Goal: Task Accomplishment & Management: Manage account settings

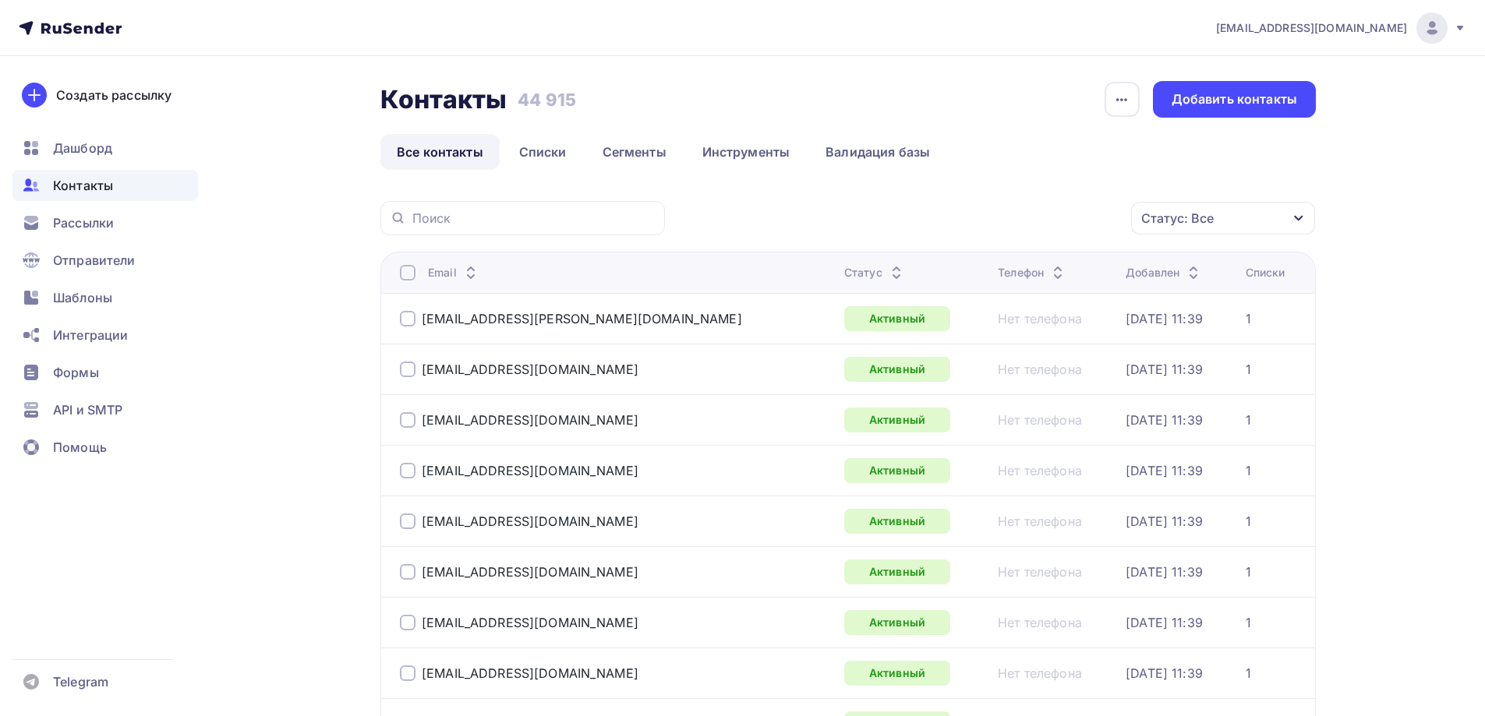
click at [1178, 223] on div "Статус: Все" at bounding box center [1177, 218] width 72 height 19
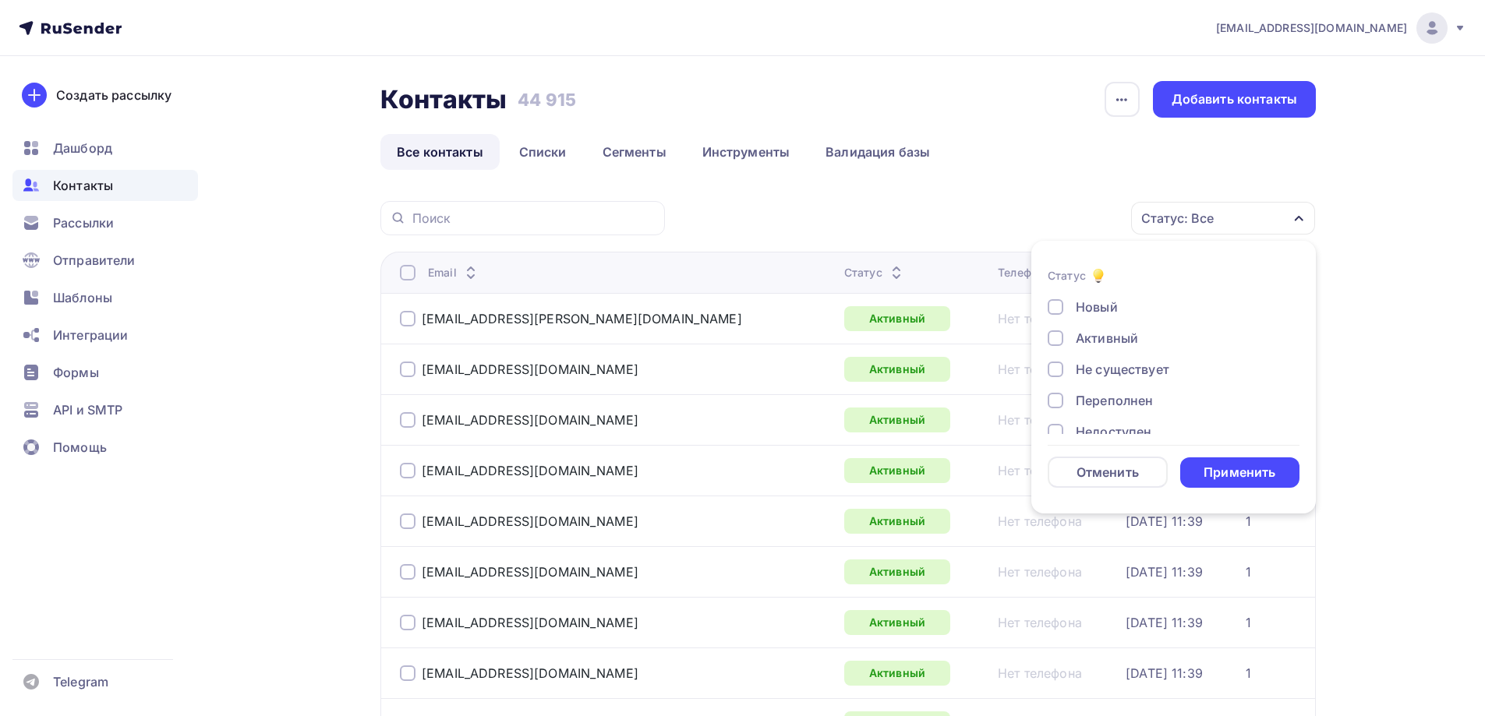
click at [1080, 373] on div "Не существует" at bounding box center [1123, 369] width 94 height 19
click at [1081, 414] on div "Новый Активный Не существует Переполнен Недоступен Отписан Отписан вручную [GEO…" at bounding box center [1174, 416] width 252 height 237
click at [1078, 405] on div "Переполнен" at bounding box center [1114, 400] width 77 height 19
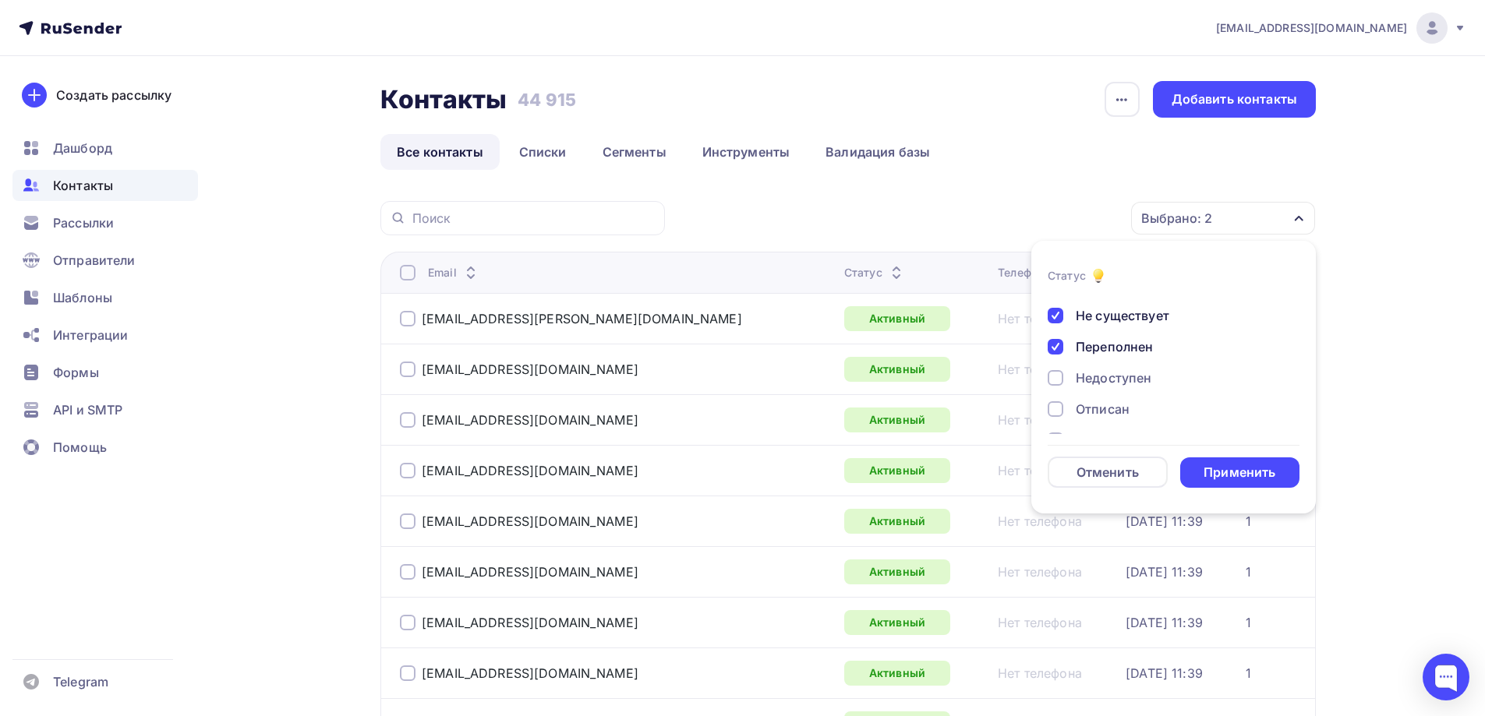
scroll to position [78, 0]
click at [1095, 348] on div "Недоступен" at bounding box center [1114, 354] width 76 height 19
click at [1095, 383] on div "Отписан" at bounding box center [1103, 385] width 54 height 19
click at [1095, 418] on div "Отписан вручную" at bounding box center [1132, 416] width 112 height 19
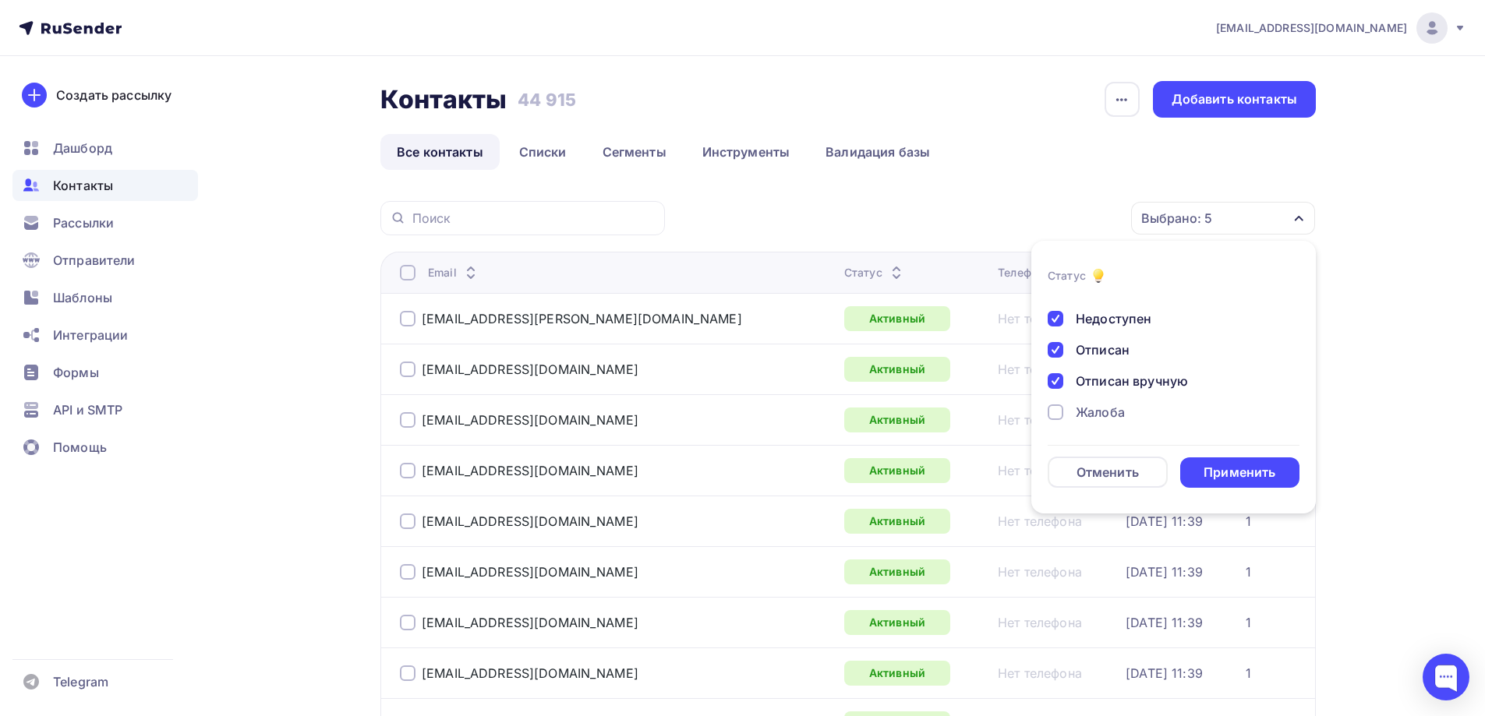
click at [1097, 426] on div "Новый Активный Не существует Переполнен Недоступен Отписан Отписан вручную [GEO…" at bounding box center [1174, 309] width 252 height 249
click at [1092, 418] on div "Жалоба" at bounding box center [1100, 412] width 49 height 19
click at [1221, 476] on div "Применить" at bounding box center [1240, 473] width 72 height 18
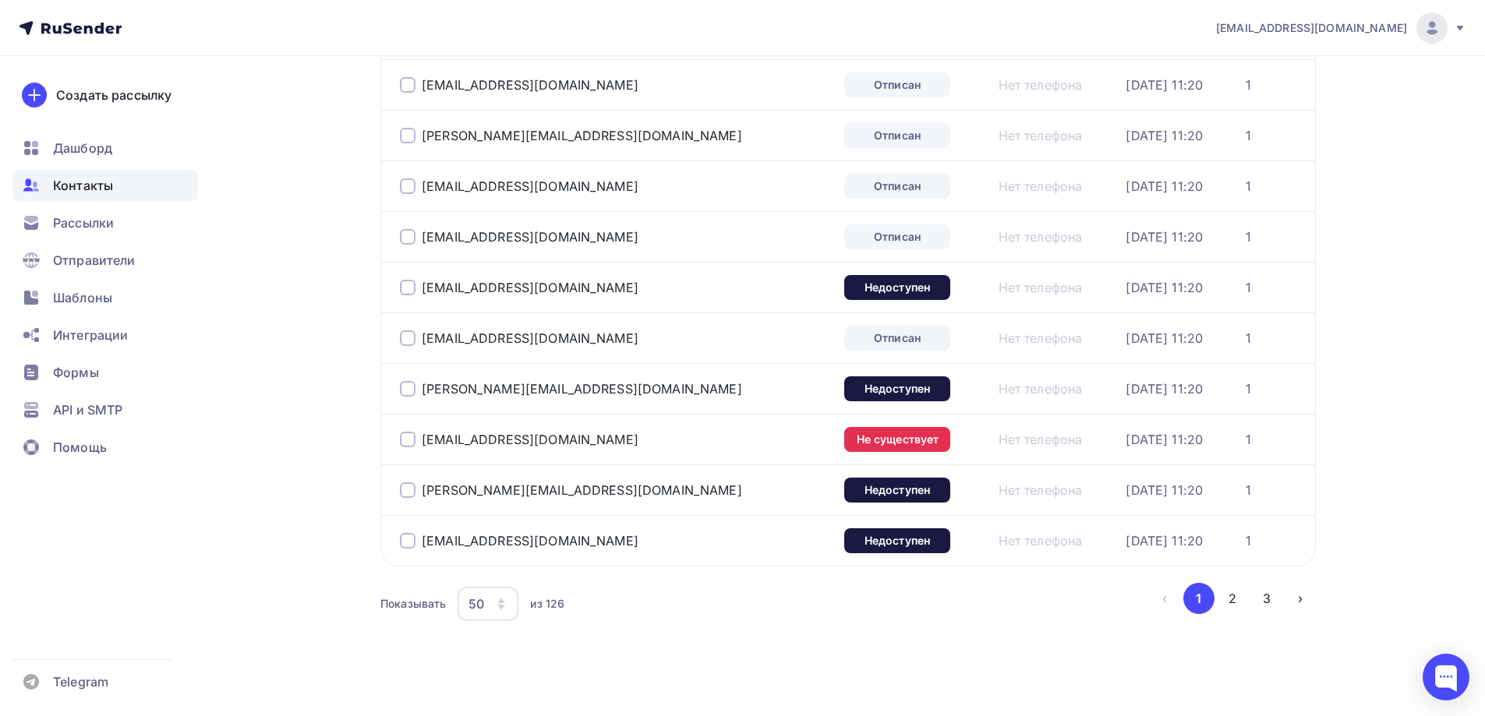
scroll to position [2270, 0]
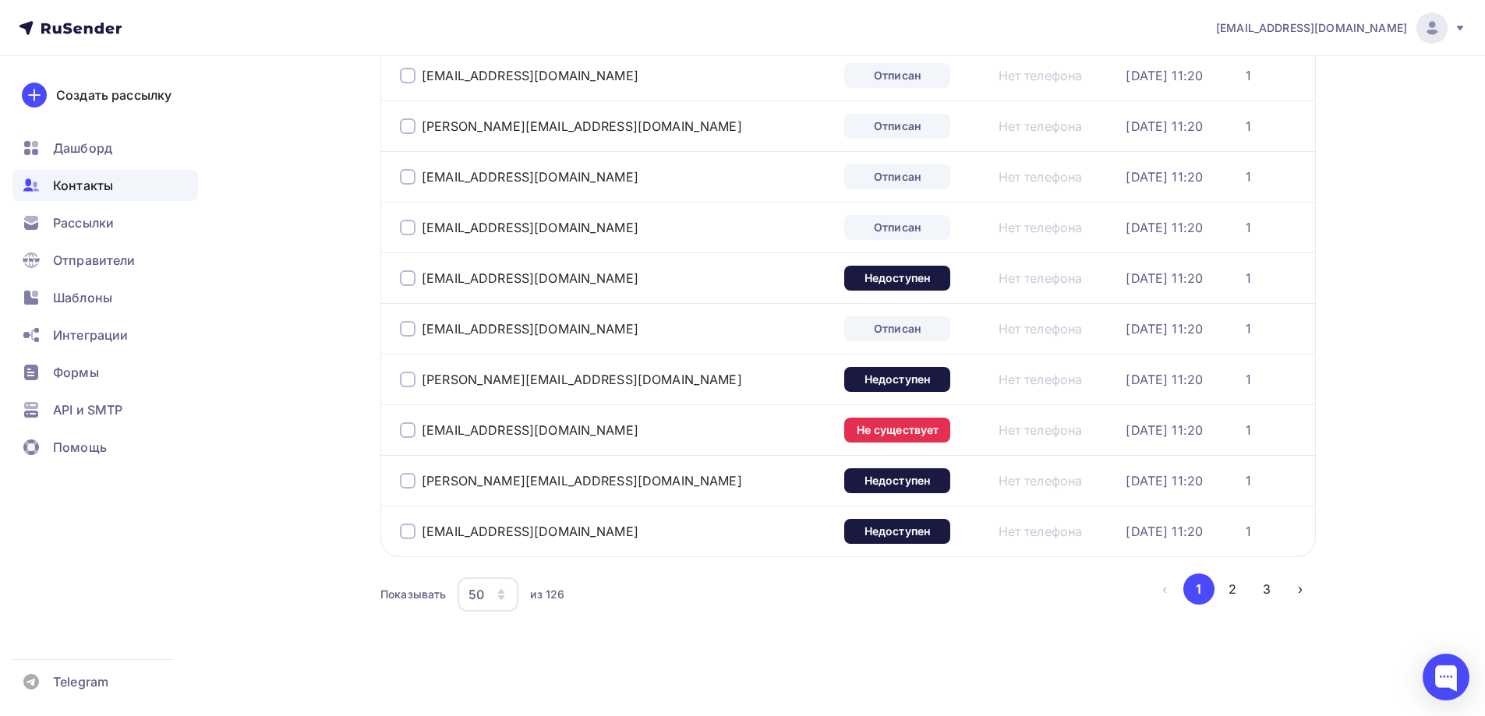
click at [513, 600] on div "50" at bounding box center [488, 595] width 61 height 34
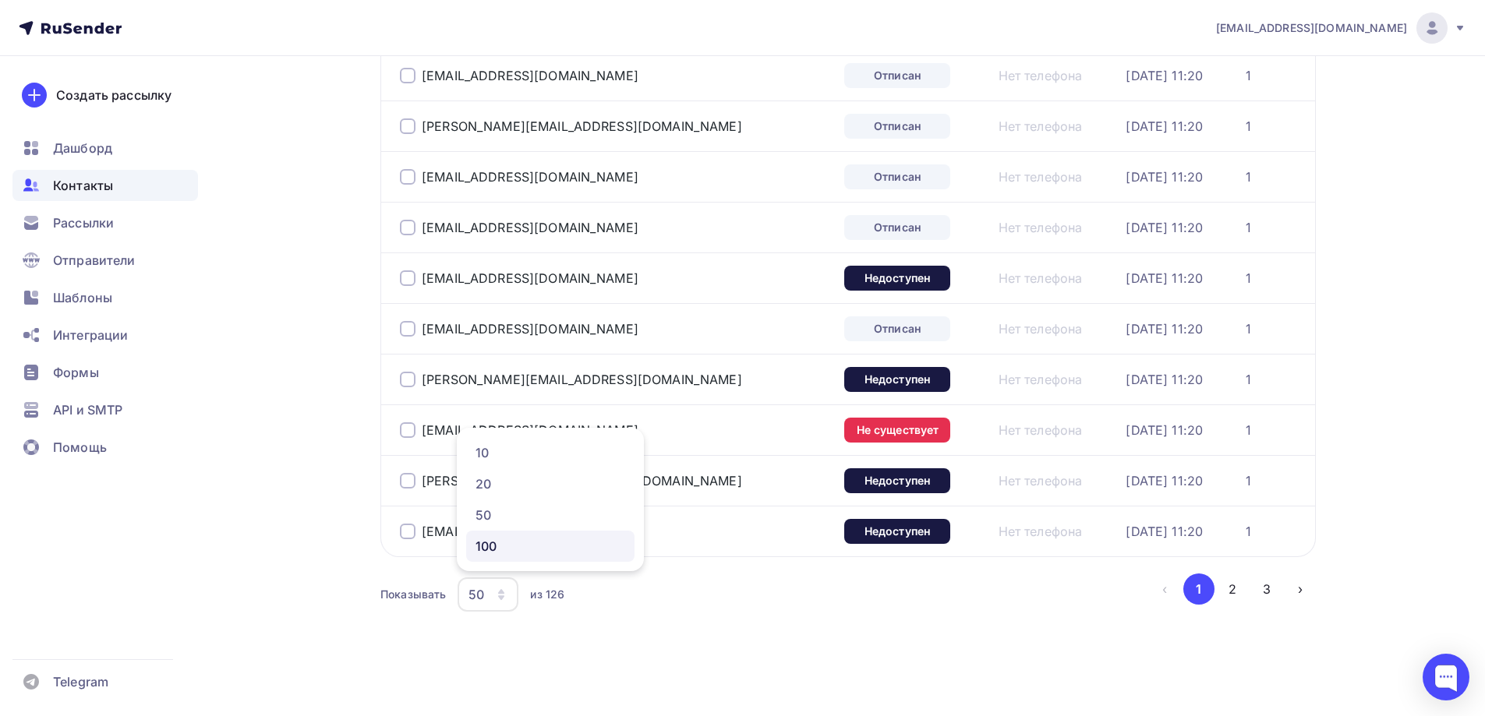
click at [512, 537] on div "100" at bounding box center [551, 546] width 150 height 19
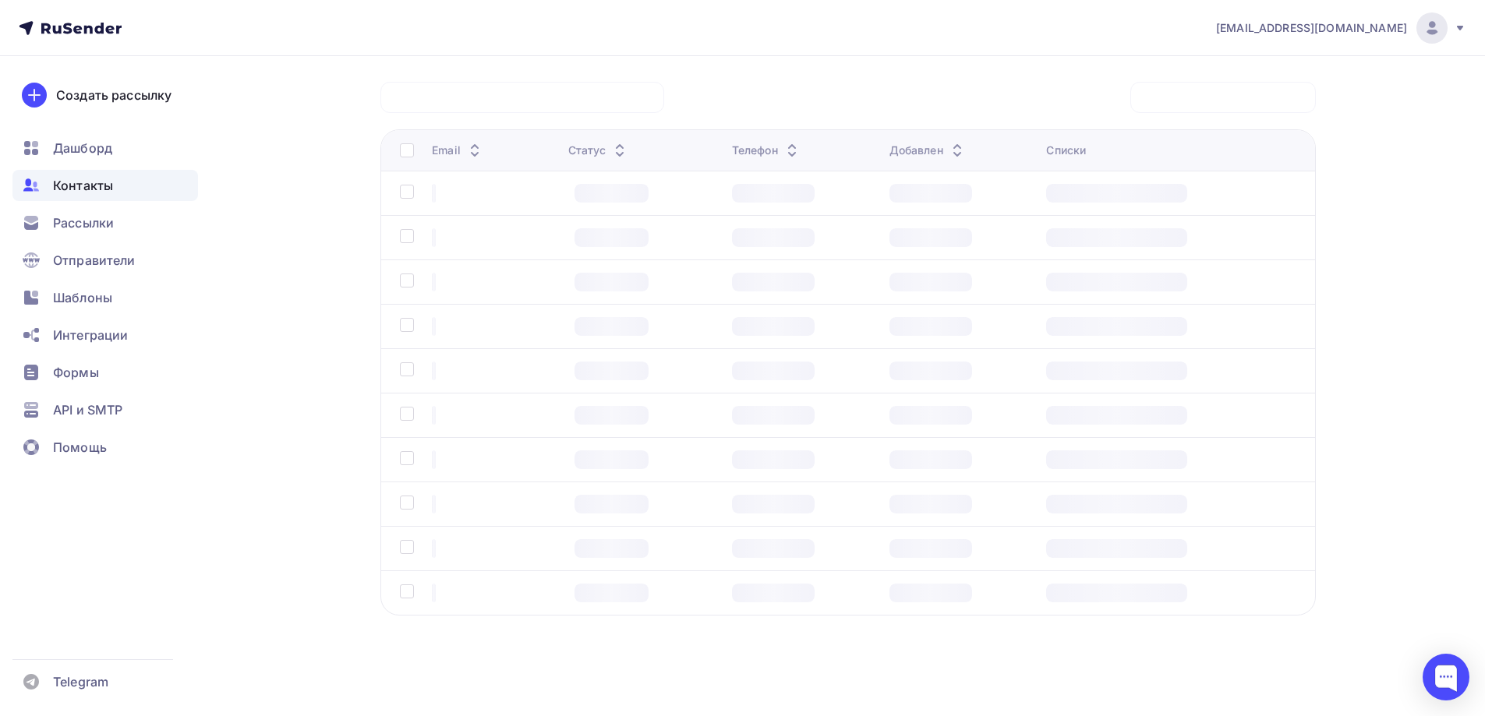
scroll to position [119, 0]
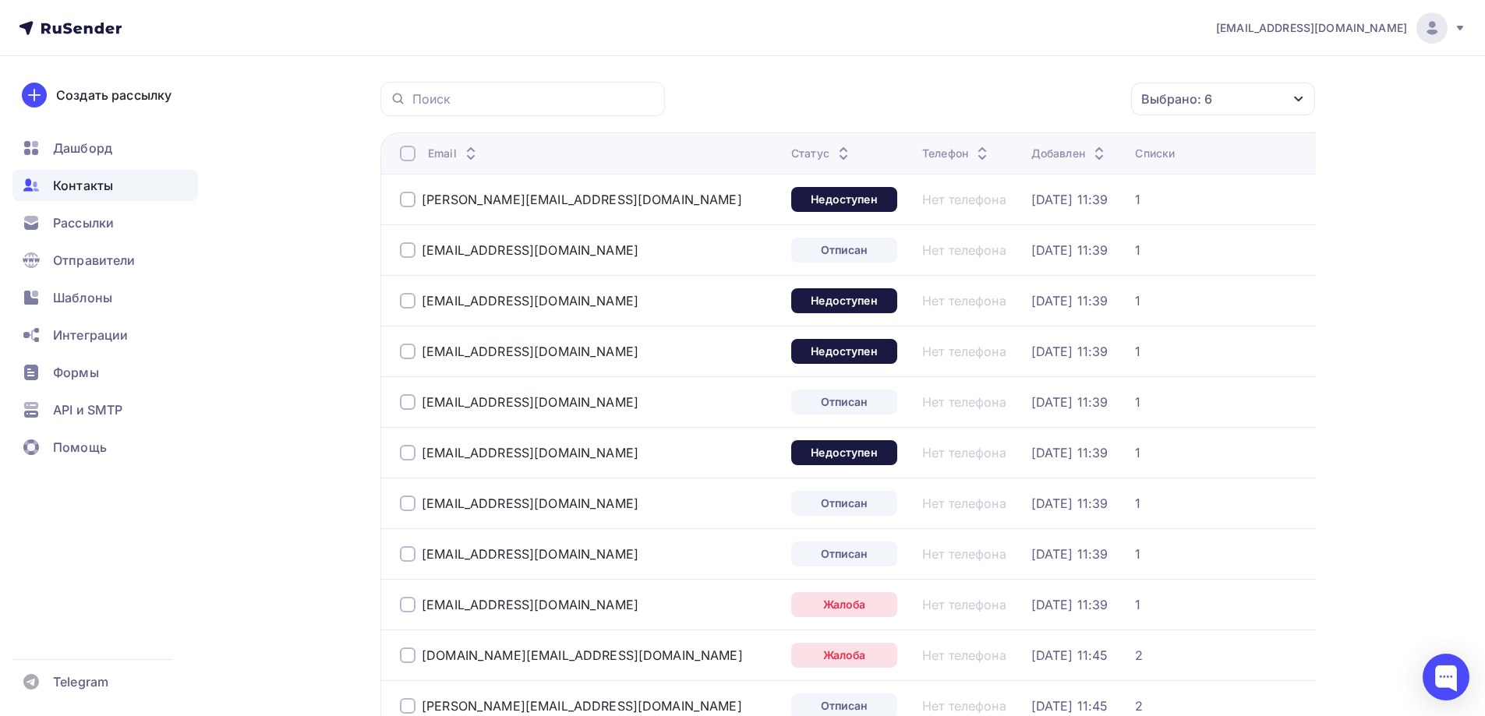
click at [398, 157] on th "Email" at bounding box center [582, 153] width 405 height 41
click at [405, 155] on div at bounding box center [408, 154] width 16 height 16
click at [970, 103] on div "Действие" at bounding box center [952, 99] width 60 height 19
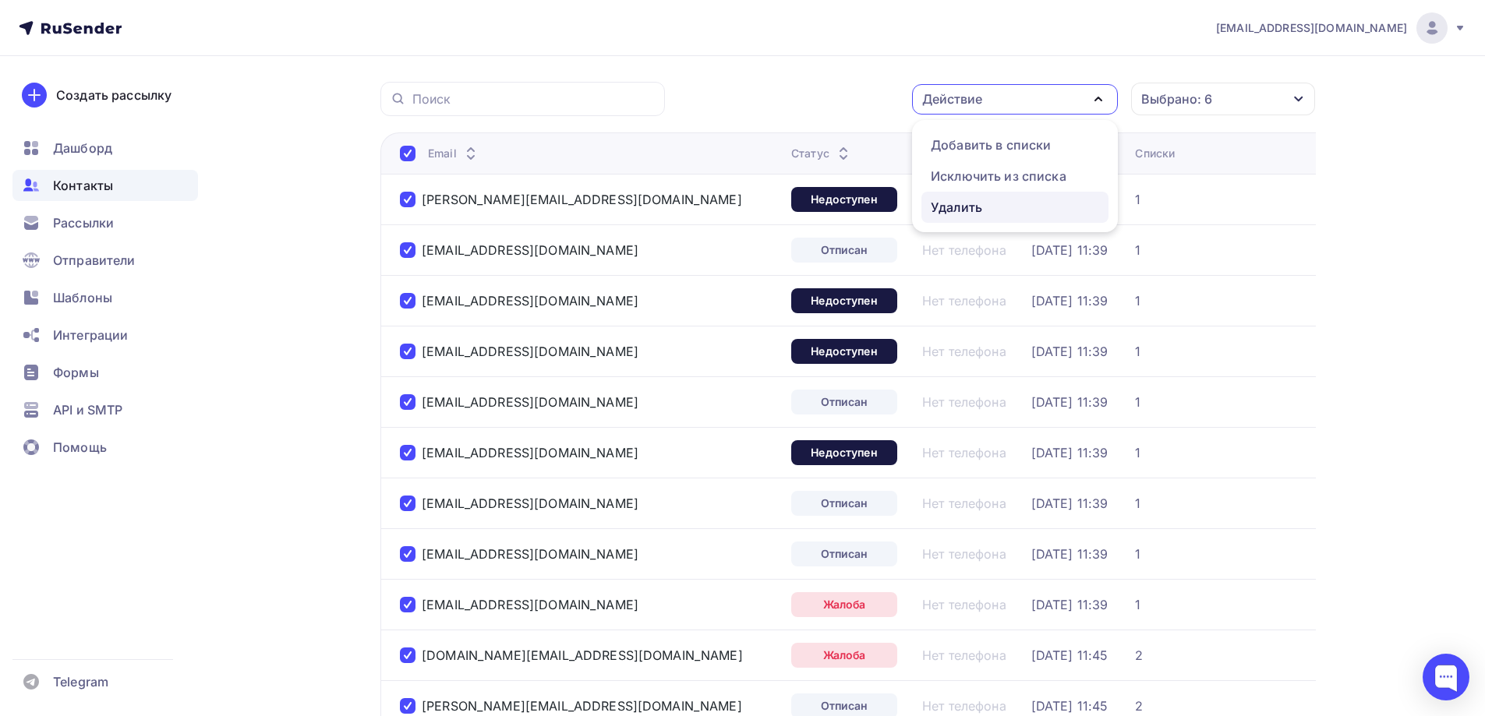
click at [996, 200] on div "Удалить" at bounding box center [1015, 207] width 168 height 19
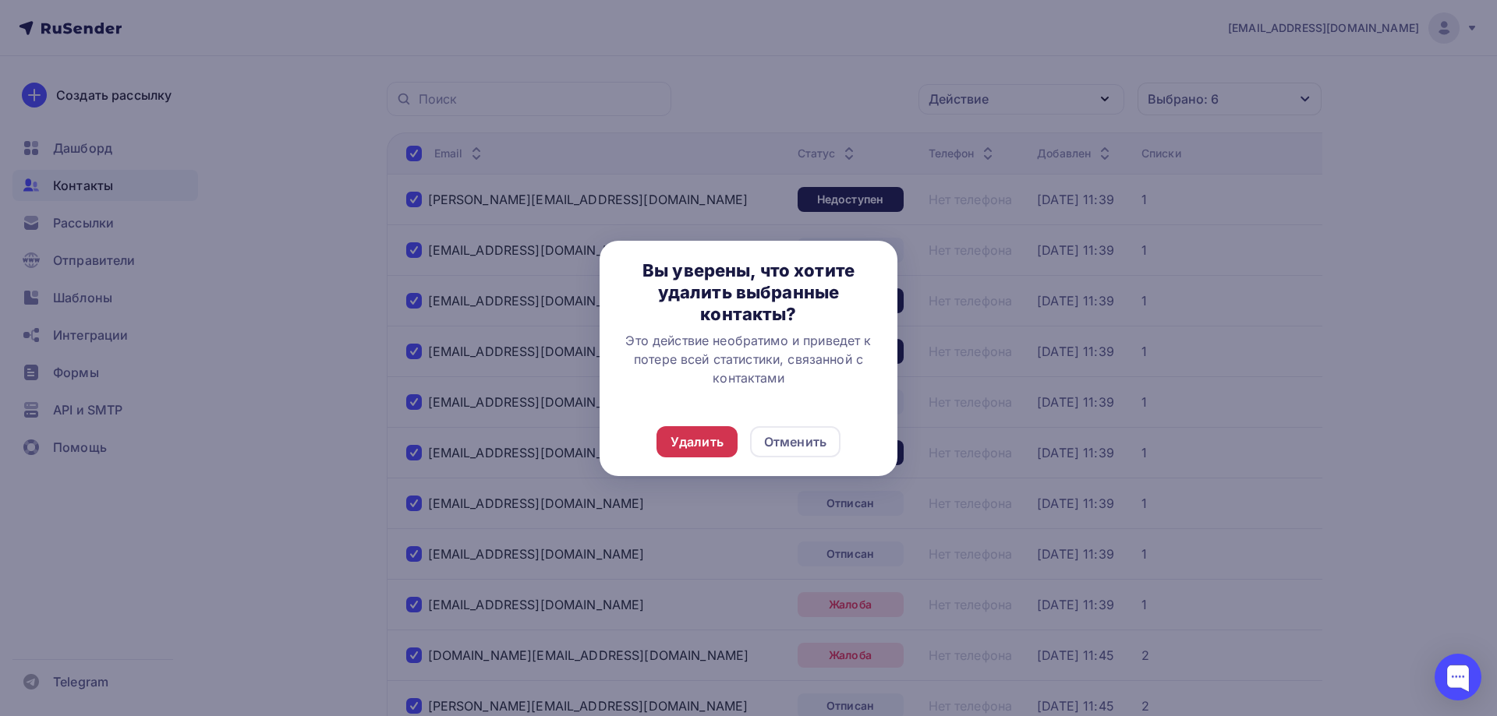
click at [707, 439] on div "Удалить" at bounding box center [696, 442] width 53 height 19
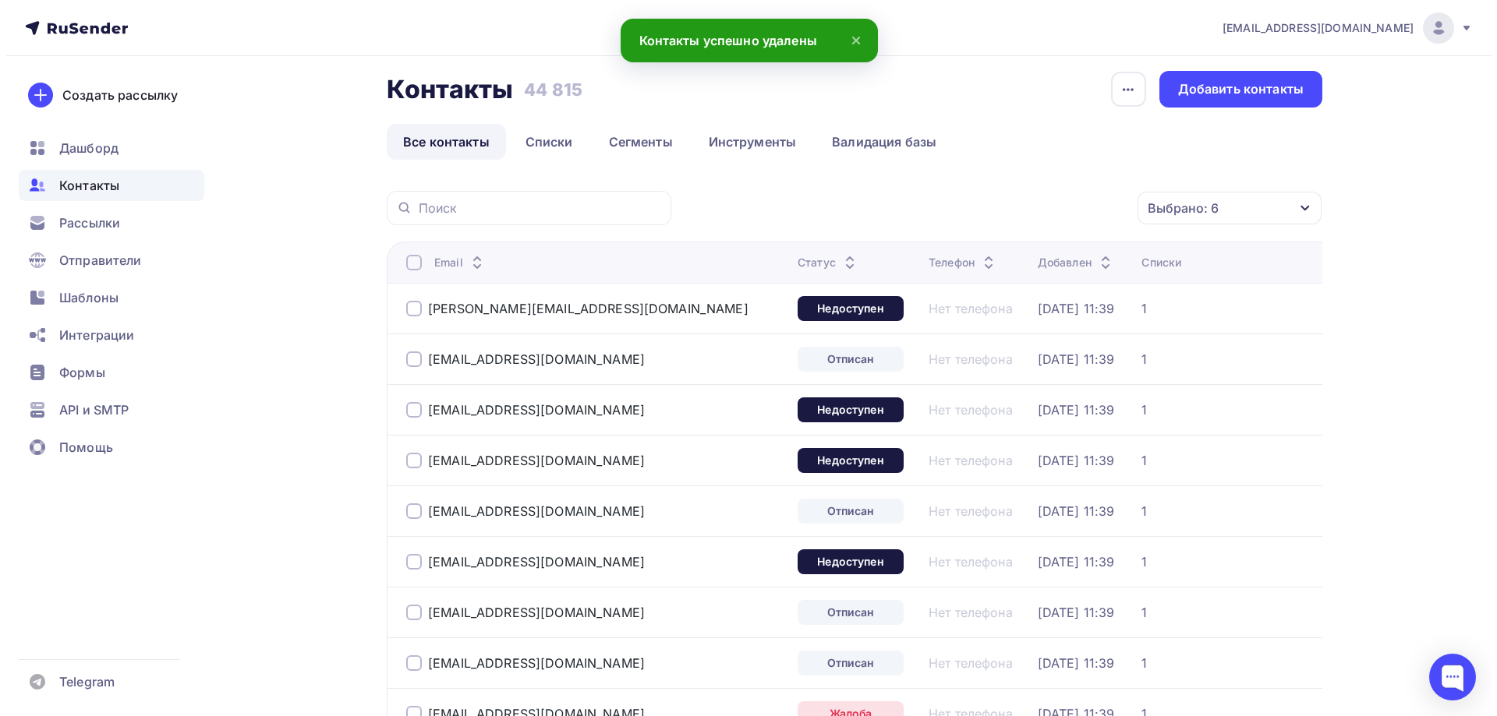
scroll to position [0, 0]
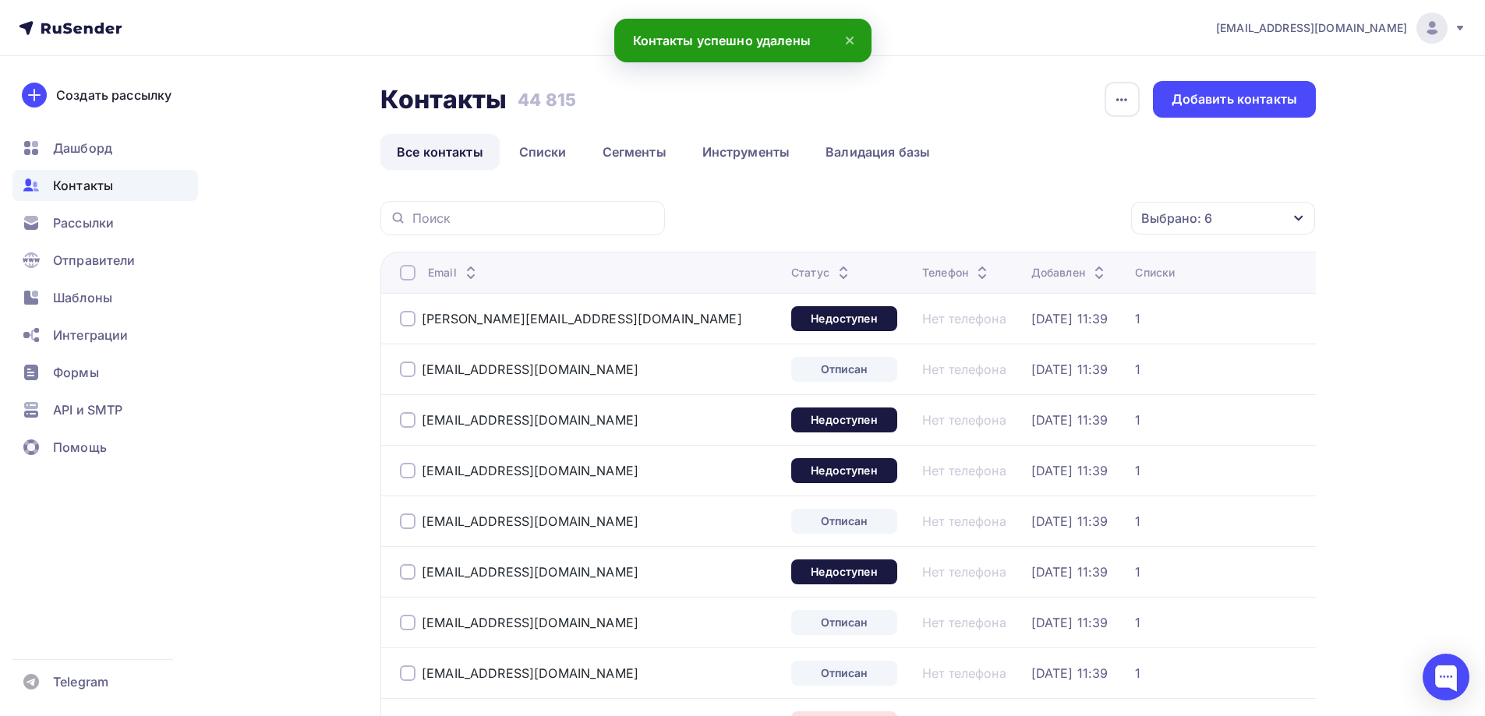
click at [415, 269] on div at bounding box center [408, 273] width 16 height 16
click at [412, 268] on div at bounding box center [408, 273] width 16 height 16
click at [1055, 214] on div "Действие" at bounding box center [1015, 218] width 206 height 30
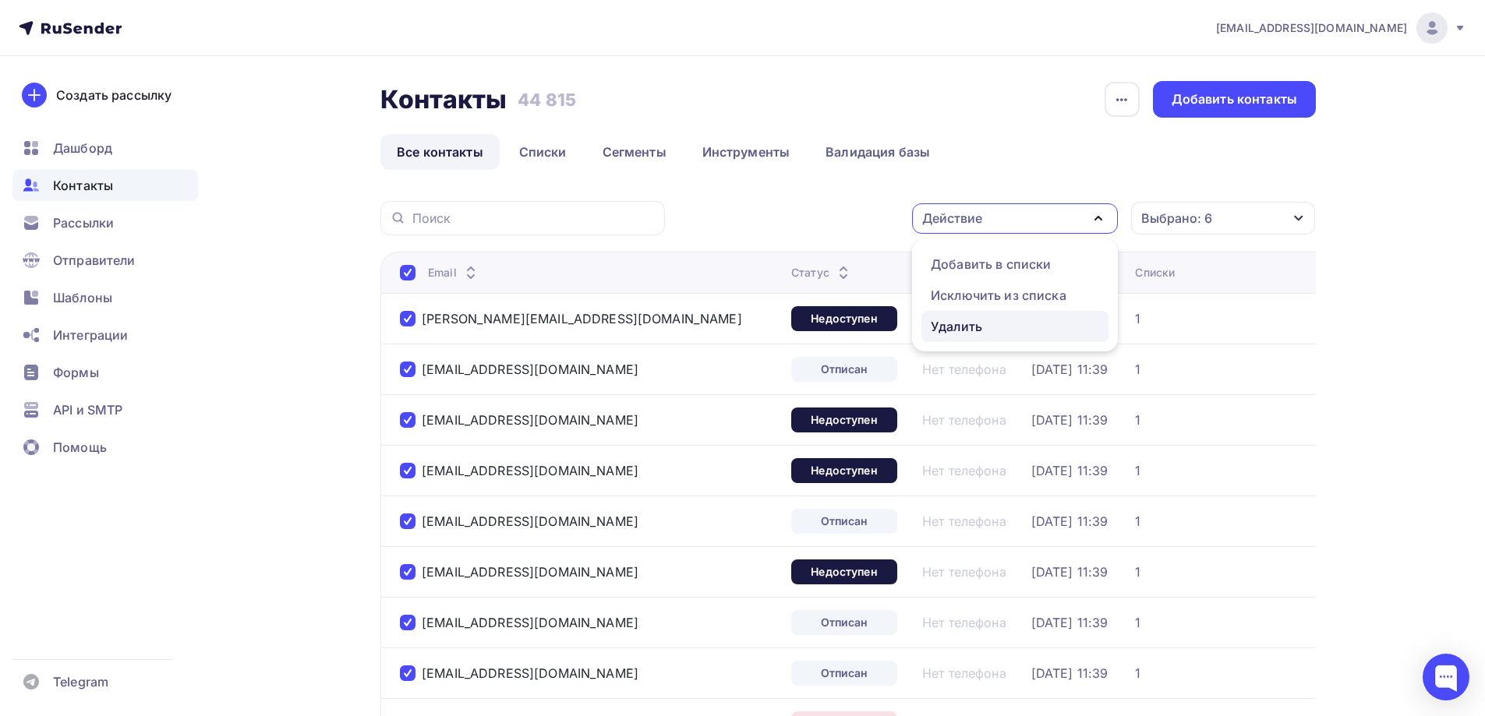
click at [993, 327] on div "Удалить" at bounding box center [1015, 326] width 168 height 19
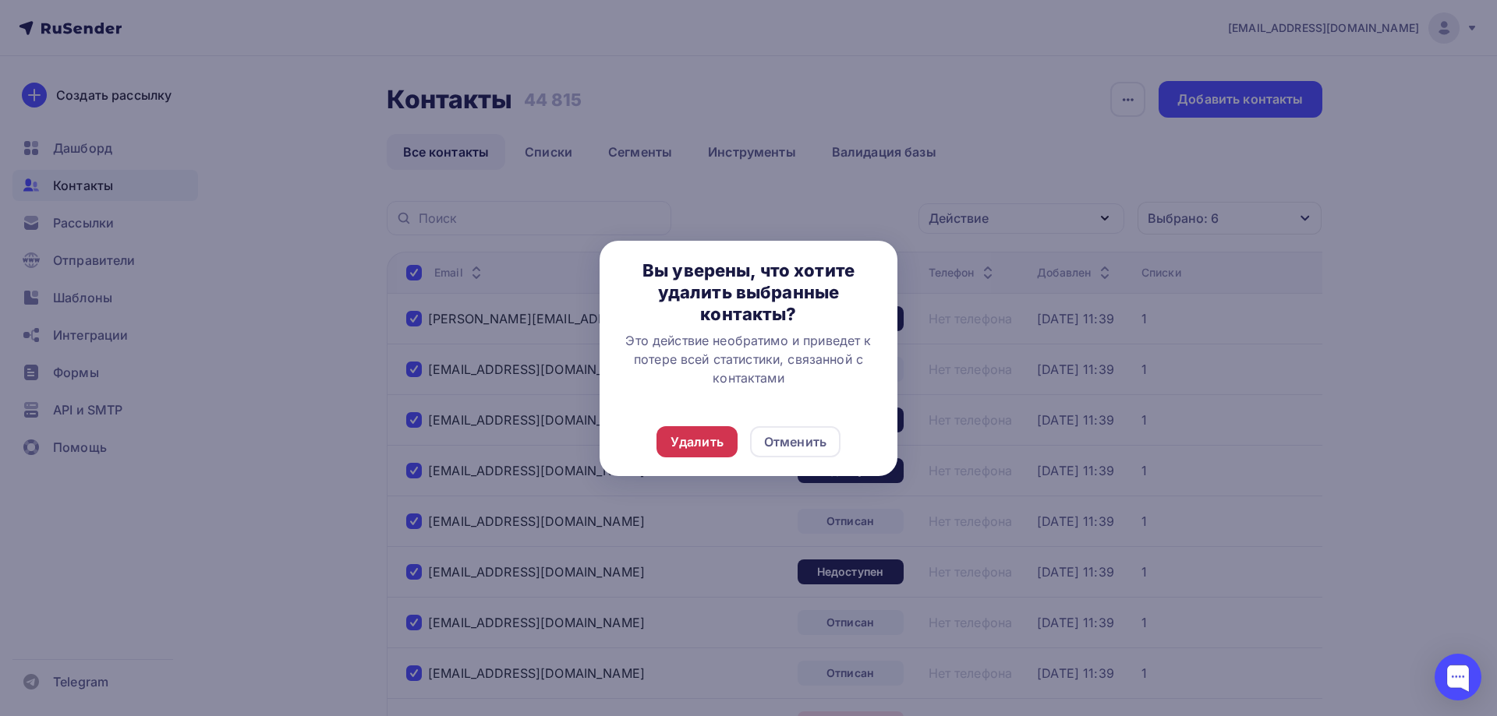
click at [704, 441] on div "Удалить" at bounding box center [696, 442] width 53 height 19
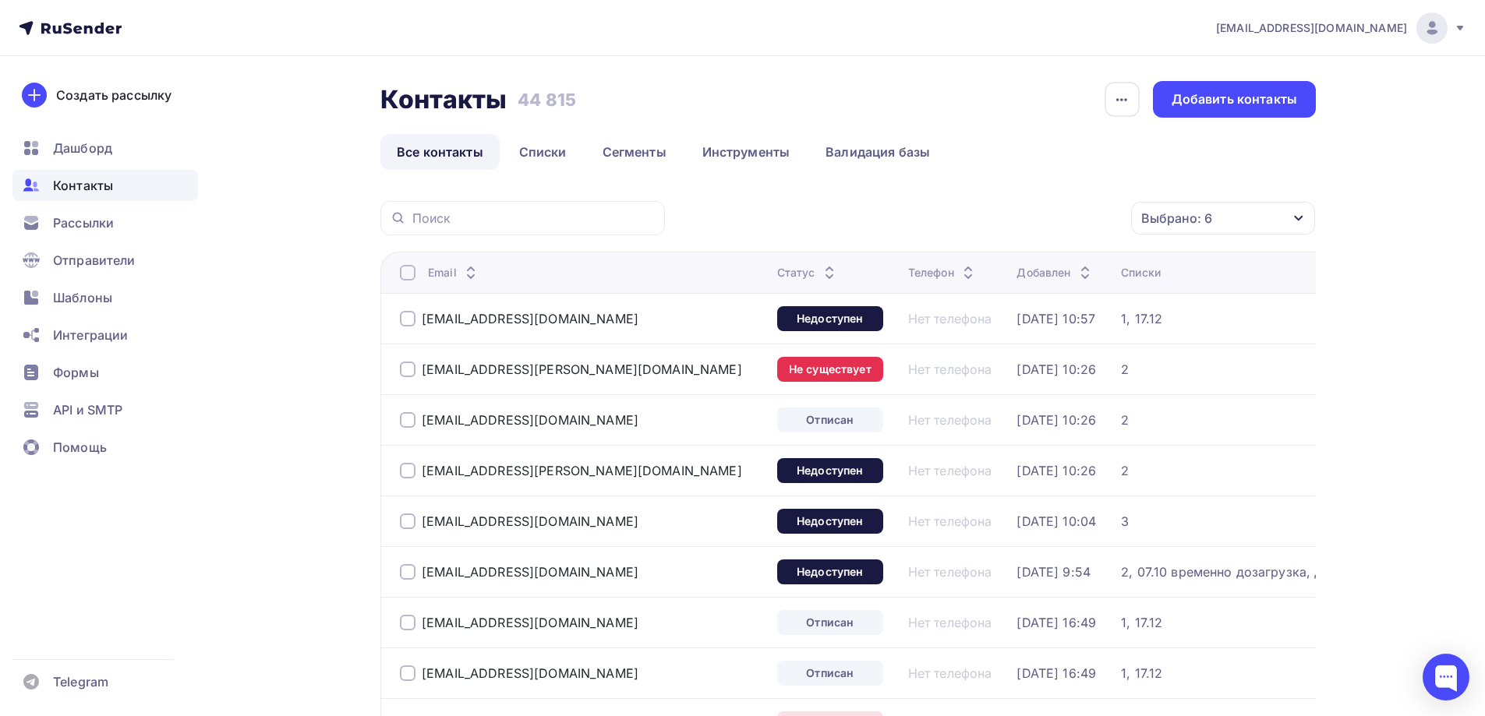
click at [405, 271] on div at bounding box center [408, 273] width 16 height 16
click at [951, 211] on div "Действие" at bounding box center [952, 218] width 60 height 19
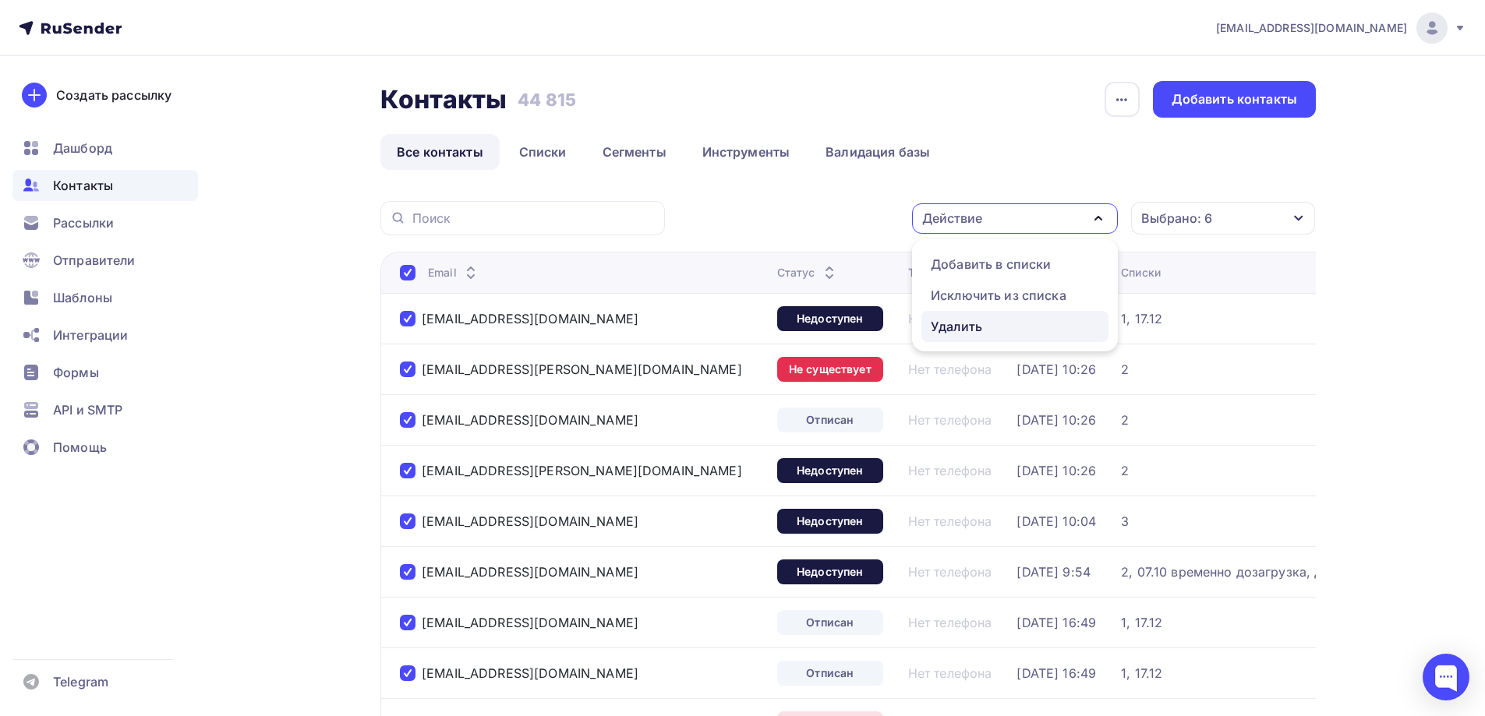
click at [970, 324] on div "Удалить" at bounding box center [956, 326] width 51 height 19
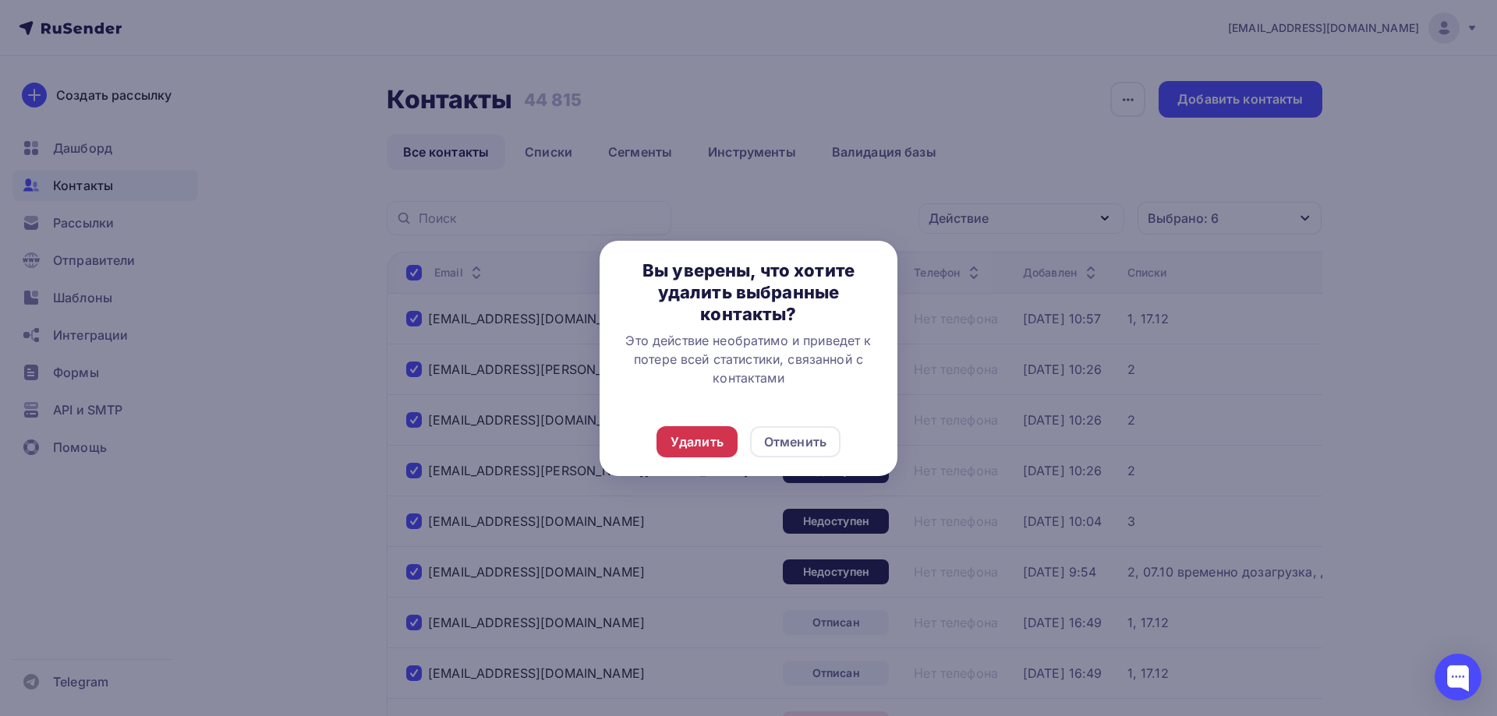
click at [707, 448] on div "Удалить" at bounding box center [696, 442] width 53 height 19
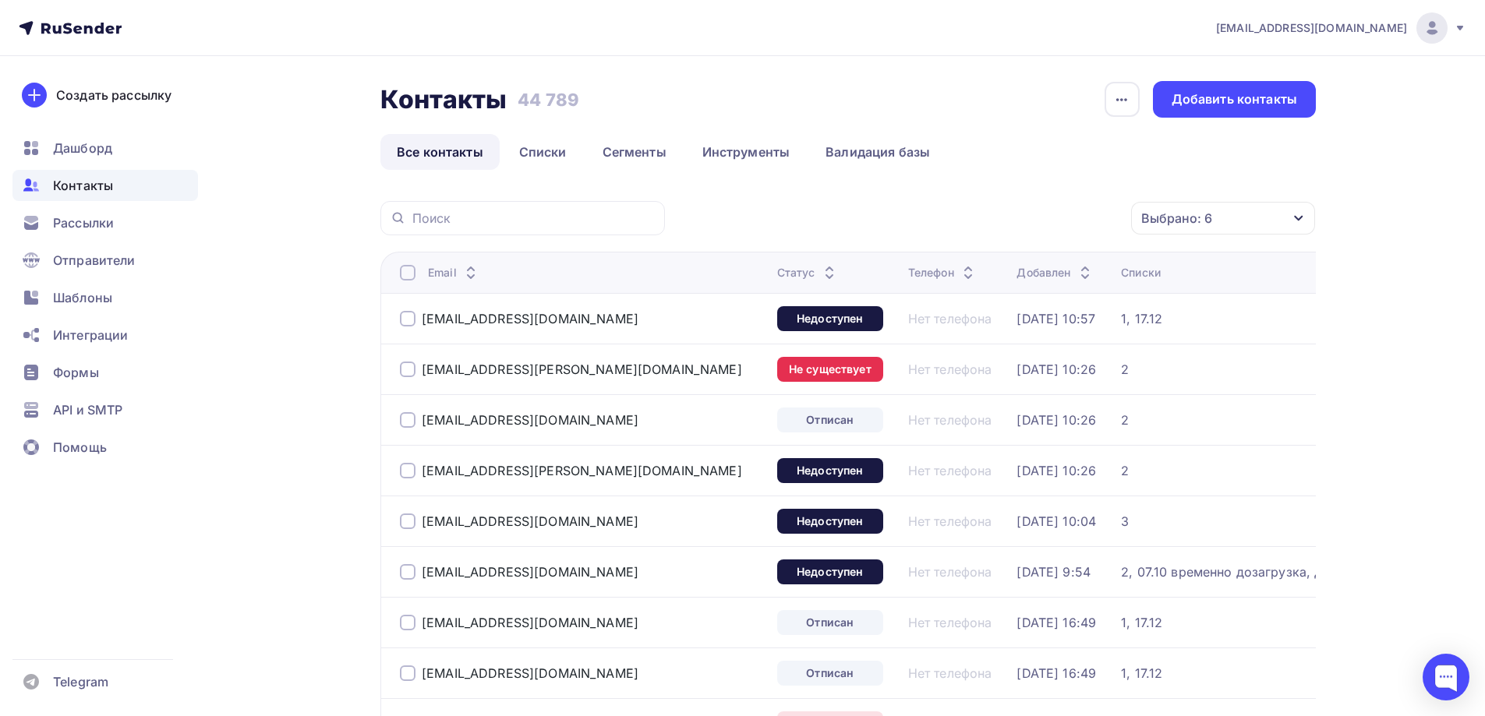
click at [412, 272] on div at bounding box center [408, 273] width 16 height 16
click at [1108, 214] on div "Действие" at bounding box center [1015, 218] width 206 height 30
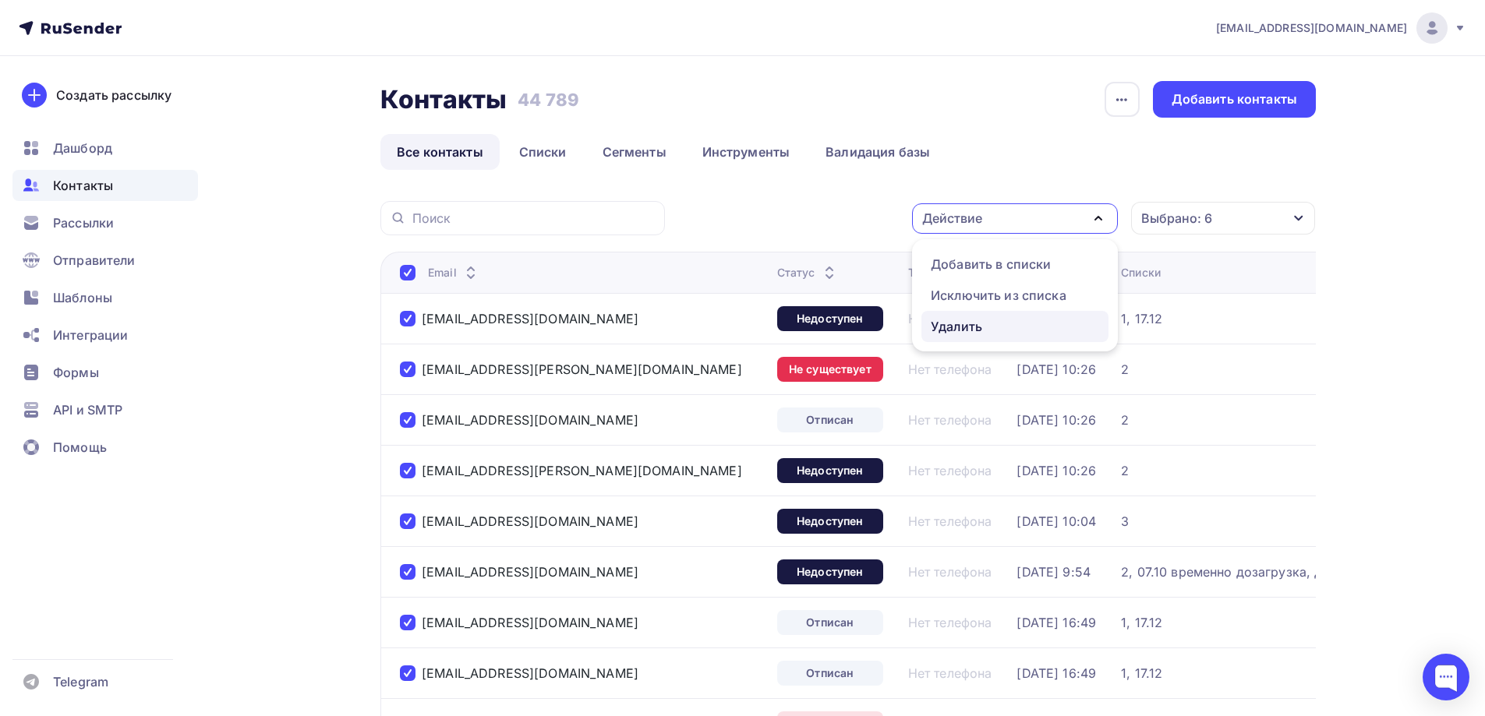
click at [1045, 321] on div "Удалить" at bounding box center [1015, 326] width 168 height 19
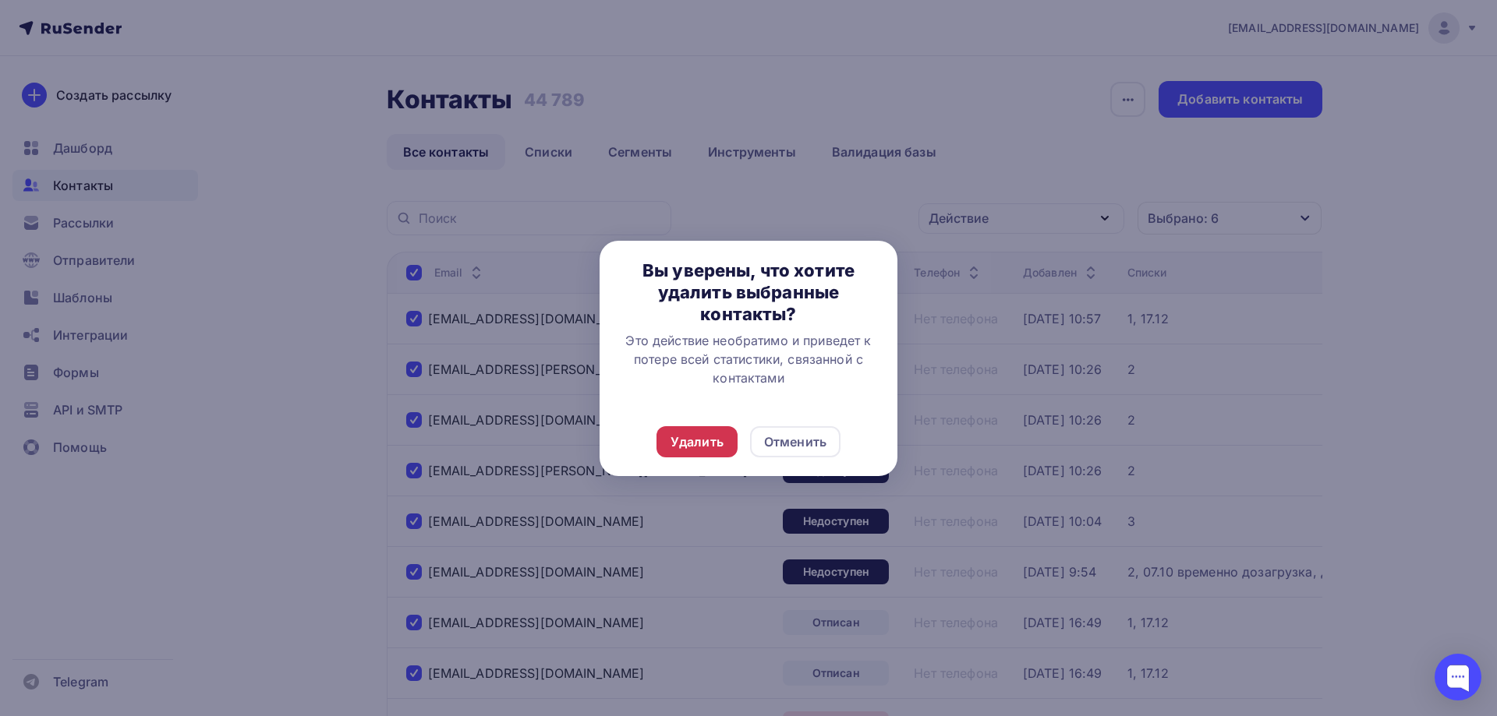
click at [716, 437] on div "Удалить" at bounding box center [696, 442] width 53 height 19
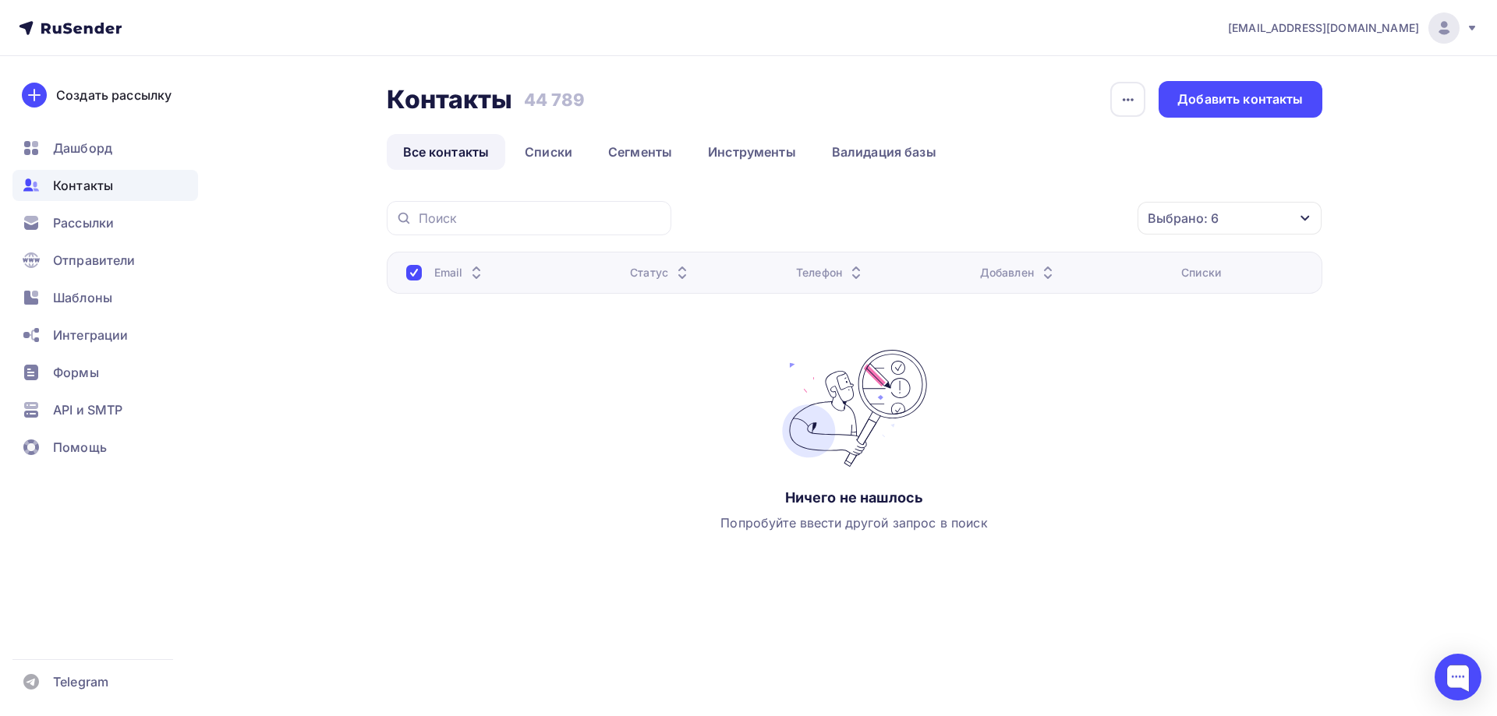
click at [94, 183] on span "Контакты" at bounding box center [83, 185] width 60 height 19
